Goal: Task Accomplishment & Management: Manage account settings

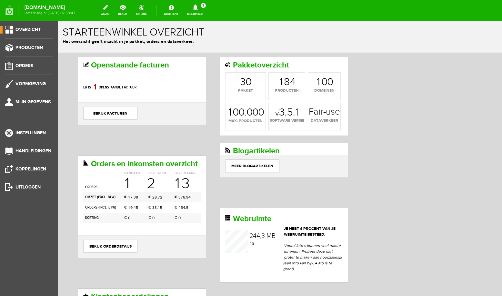
click at [201, 10] on icon at bounding box center [195, 8] width 16 height 6
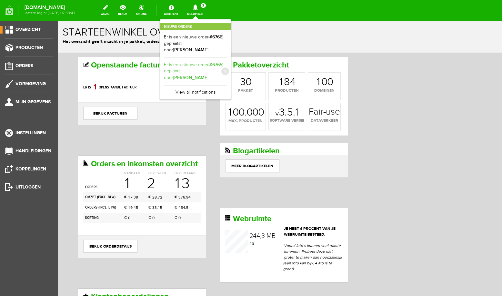
click at [205, 68] on link "Er is een nieuwe order( #6765 ) geplaatst door [PERSON_NAME]" at bounding box center [195, 72] width 63 height 20
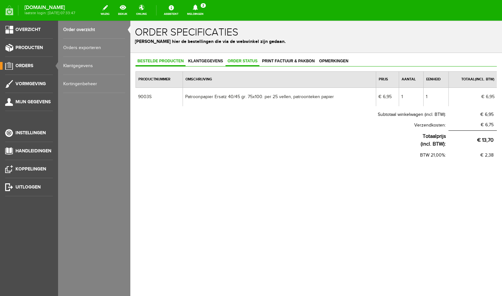
click at [237, 64] on link "Order status" at bounding box center [242, 61] width 34 height 9
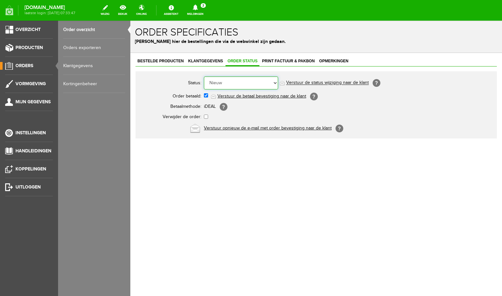
click at [204, 76] on select "Order niet afgerond Nieuw Order in behandeling Wacht op leverancier Wacht op be…" at bounding box center [241, 82] width 74 height 13
select select "5"
click option "Order is verstuurd" at bounding box center [130, 21] width 0 height 0
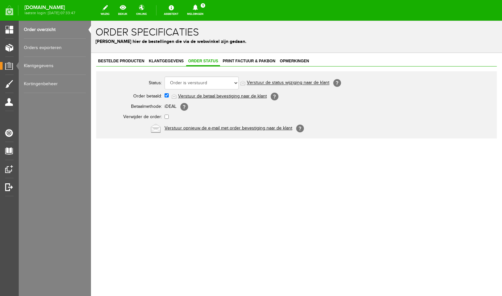
click at [198, 9] on icon at bounding box center [195, 8] width 5 height 6
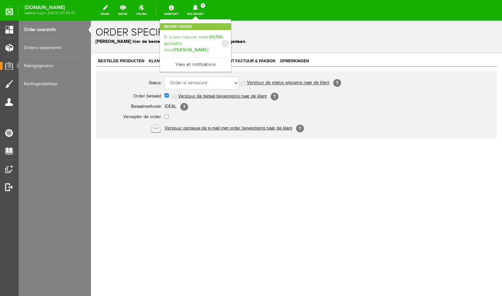
click at [204, 39] on link "Er is een nieuwe order( #6766 ) geplaatst door [PERSON_NAME]" at bounding box center [195, 44] width 63 height 20
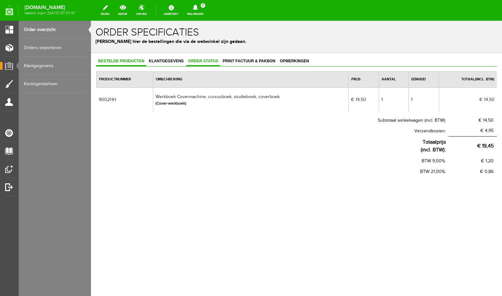
click at [210, 62] on span "Order status" at bounding box center [203, 61] width 34 height 5
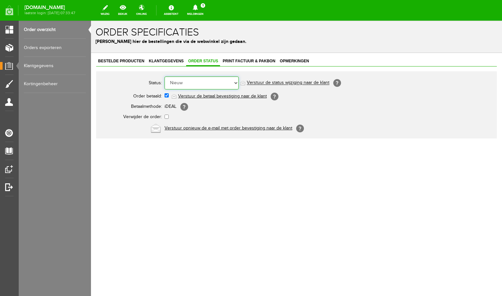
click at [164, 76] on select "Order niet afgerond Nieuw Order in behandeling Wacht op leverancier Wacht op be…" at bounding box center [201, 82] width 74 height 13
select select "5"
click option "Order is verstuurd" at bounding box center [91, 21] width 0 height 0
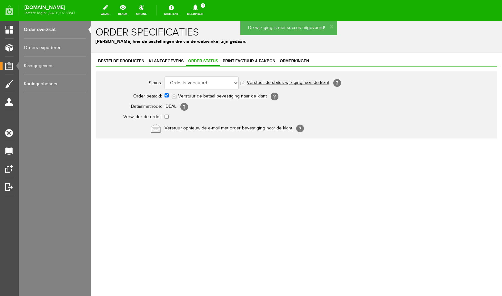
click at [53, 31] on link "Order overzicht" at bounding box center [55, 30] width 62 height 18
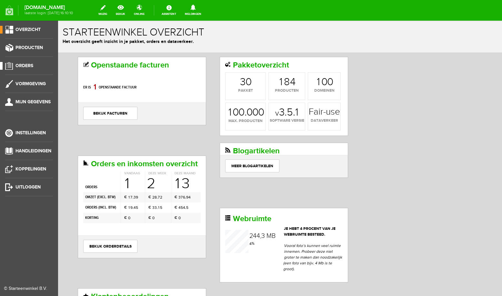
click at [29, 67] on span "Orders" at bounding box center [24, 65] width 18 height 5
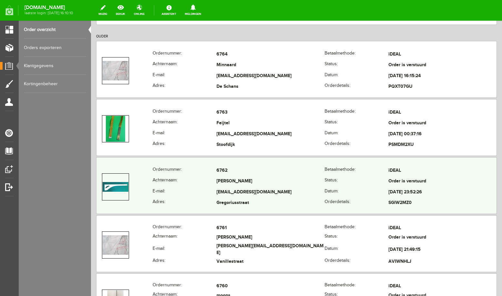
scroll to position [480, 0]
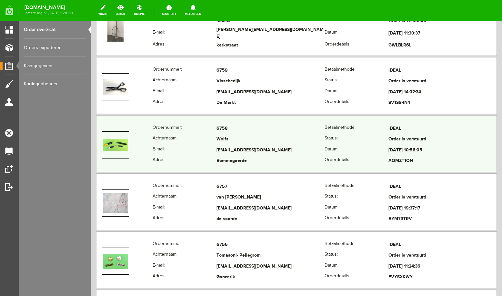
click at [255, 132] on td "6758" at bounding box center [270, 128] width 108 height 11
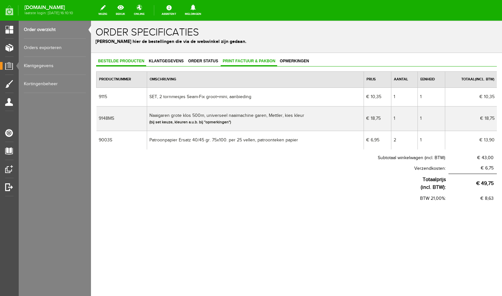
click at [229, 60] on span "Print factuur & pakbon" at bounding box center [249, 61] width 56 height 5
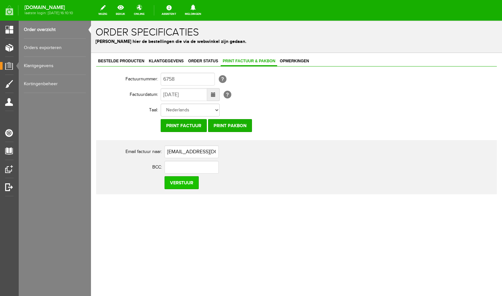
click at [182, 183] on input "Verstuur" at bounding box center [181, 182] width 34 height 13
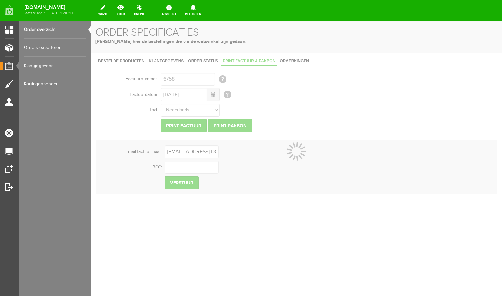
click at [50, 30] on link "Order overzicht" at bounding box center [55, 30] width 62 height 18
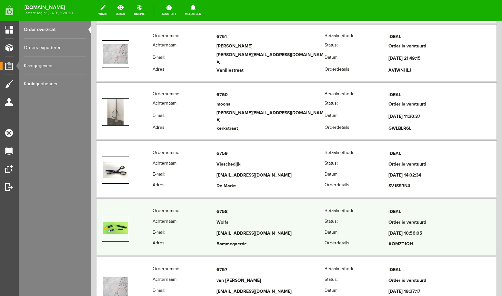
scroll to position [411, 0]
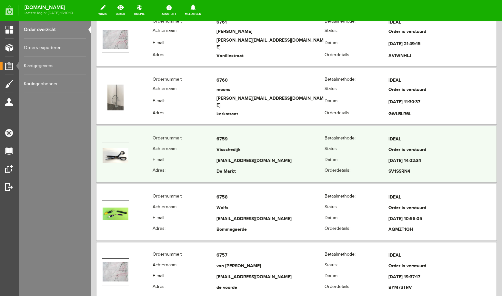
click at [261, 152] on td "Visschedijk" at bounding box center [270, 150] width 108 height 11
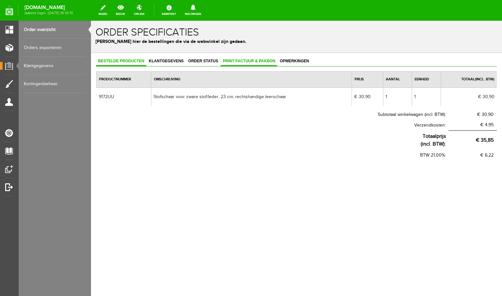
click at [227, 61] on span "Print factuur & pakbon" at bounding box center [249, 61] width 56 height 5
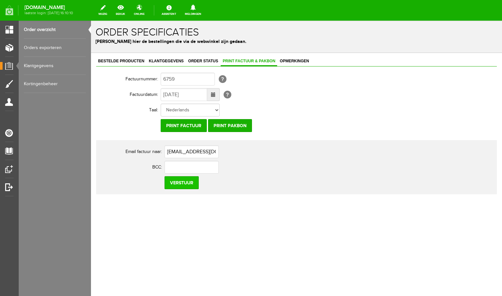
click at [186, 183] on input "Verstuur" at bounding box center [181, 182] width 34 height 13
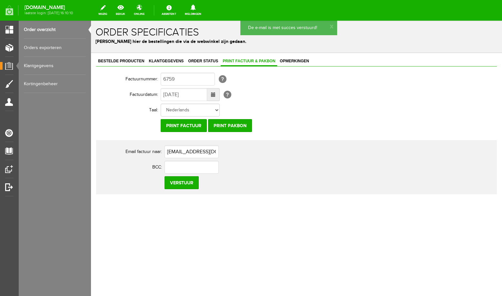
click at [48, 31] on link "Order overzicht" at bounding box center [55, 30] width 62 height 18
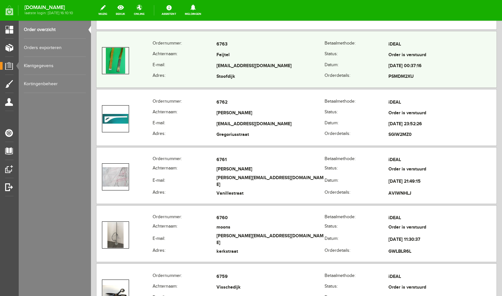
scroll to position [274, 0]
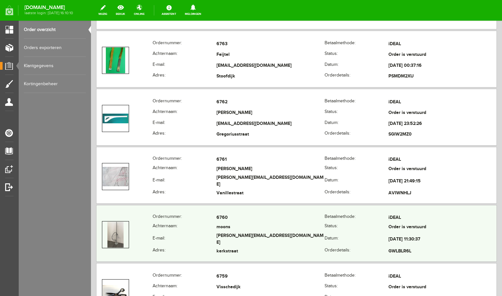
click at [277, 220] on td "6760" at bounding box center [270, 217] width 108 height 9
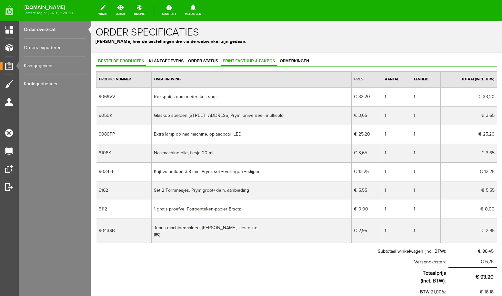
click at [256, 61] on span "Print factuur & pakbon" at bounding box center [249, 61] width 56 height 5
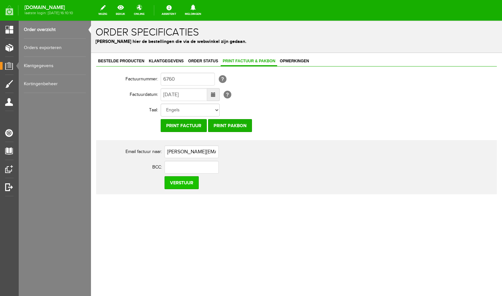
click at [189, 183] on input "Verstuur" at bounding box center [181, 182] width 34 height 13
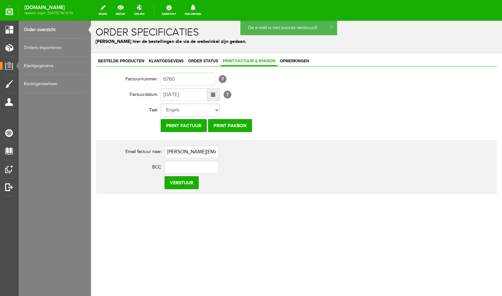
click at [45, 26] on link "Order overzicht" at bounding box center [55, 30] width 62 height 18
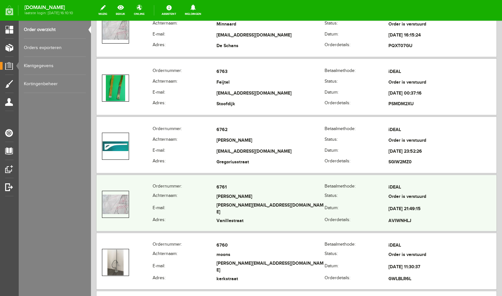
scroll to position [274, 0]
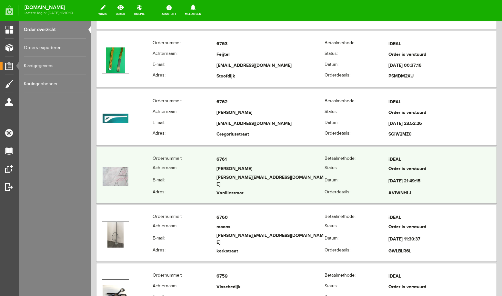
click at [283, 181] on td "[PERSON_NAME][EMAIL_ADDRESS][DOMAIN_NAME]" at bounding box center [270, 181] width 108 height 15
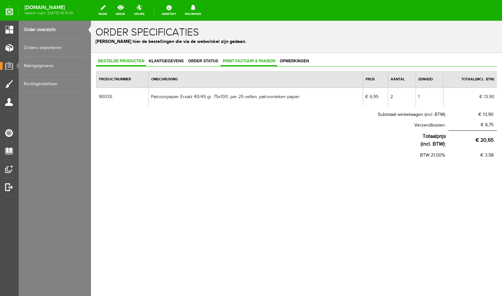
click at [242, 62] on span "Print factuur & pakbon" at bounding box center [249, 61] width 56 height 5
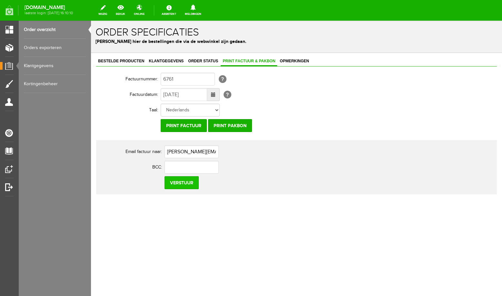
click at [184, 182] on input "Verstuur" at bounding box center [181, 182] width 34 height 13
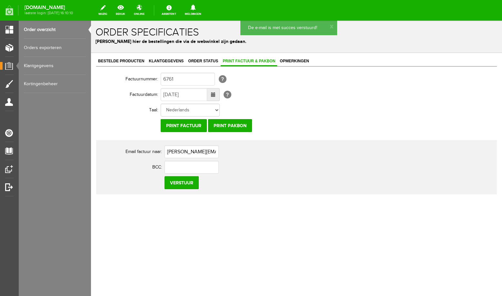
click at [46, 30] on link "Order overzicht" at bounding box center [55, 30] width 62 height 18
